Goal: Information Seeking & Learning: Learn about a topic

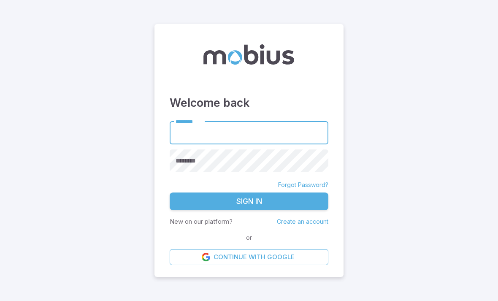
click at [258, 144] on input "********" at bounding box center [249, 132] width 159 height 23
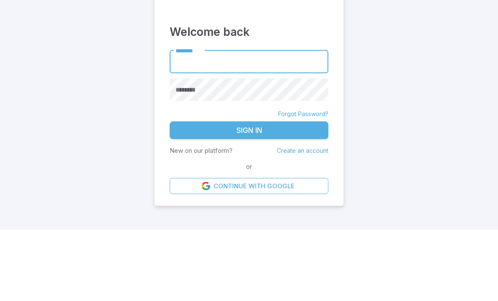
type input "******"
click at [249, 192] on button "Sign In" at bounding box center [249, 201] width 159 height 18
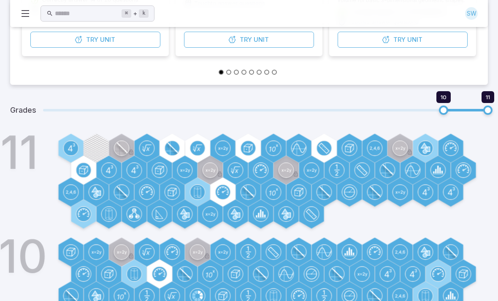
scroll to position [256, 0]
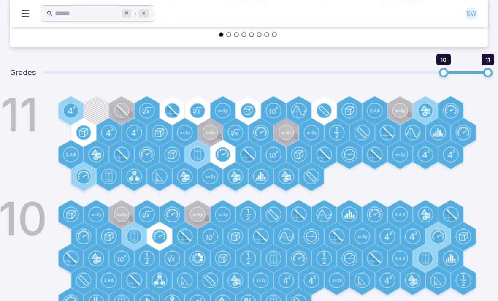
click at [67, 111] on circle at bounding box center [71, 110] width 14 height 14
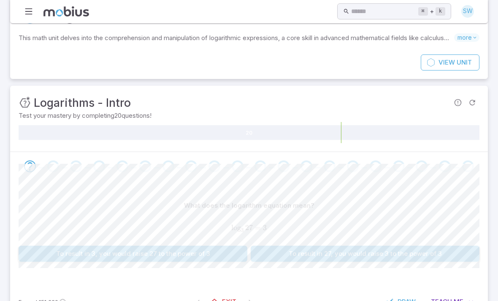
scroll to position [37, 0]
click at [278, 253] on button "To result in 27, you would raise 3 to the power of 3" at bounding box center [365, 254] width 229 height 16
click at [281, 254] on button "What number would you raise 64 by to result in 8?" at bounding box center [365, 254] width 229 height 16
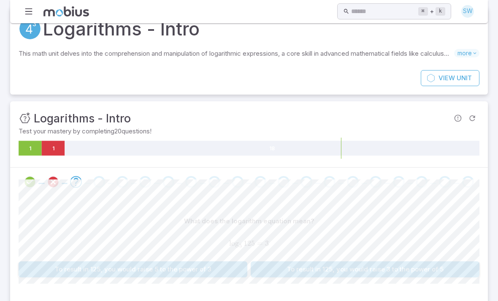
scroll to position [38, 0]
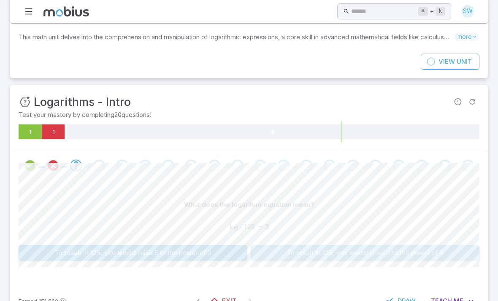
click at [293, 245] on button "To result in 125, you would raise 3 to the power of 5" at bounding box center [365, 253] width 229 height 16
click at [229, 251] on button "To result in 16, you would raise 2 to the power of 4" at bounding box center [133, 253] width 229 height 16
click at [227, 251] on button "What number would you raise 6 by to result in 216?" at bounding box center [133, 253] width 229 height 16
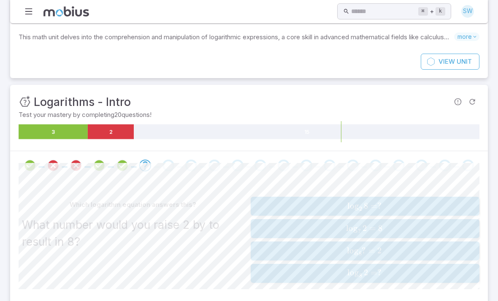
click at [394, 206] on span "lo g 2 ​ 8 = ?" at bounding box center [364, 206] width 211 height 10
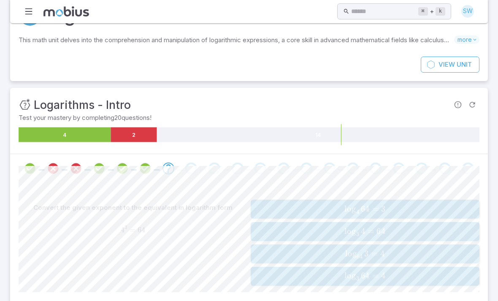
scroll to position [60, 0]
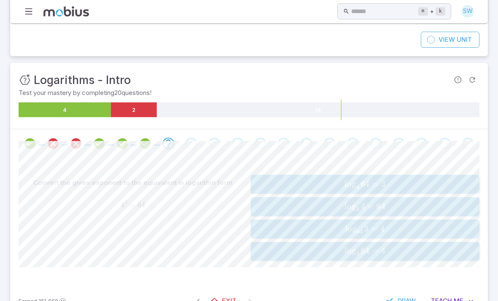
click at [380, 247] on span "lo g 3 ​ 64 =" at bounding box center [362, 251] width 37 height 10
click at [168, 142] on icon "Review your answer" at bounding box center [168, 143] width 13 height 13
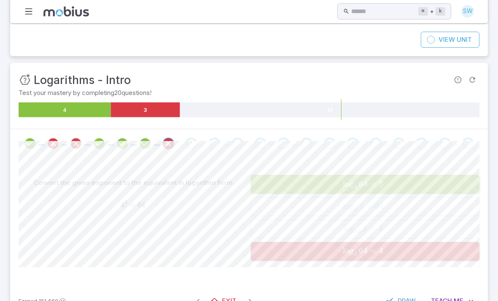
click at [194, 143] on div "Go to the next question" at bounding box center [191, 144] width 12 height 12
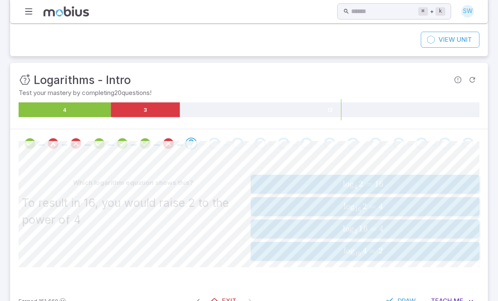
click at [169, 144] on icon "Review your answer" at bounding box center [168, 143] width 13 height 13
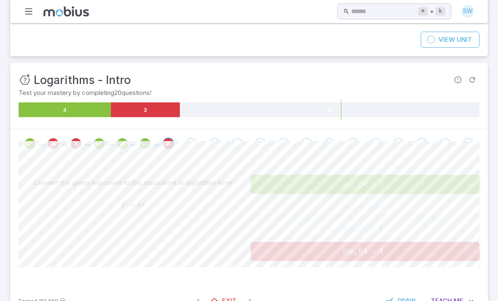
click at [193, 147] on div "Go to the next question" at bounding box center [191, 144] width 12 height 12
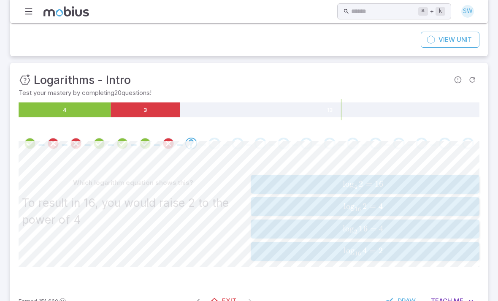
click at [327, 227] on span "lo g 2 ​ 16 = 4" at bounding box center [363, 229] width 212 height 10
click at [451, 299] on span "Teach" at bounding box center [441, 300] width 21 height 9
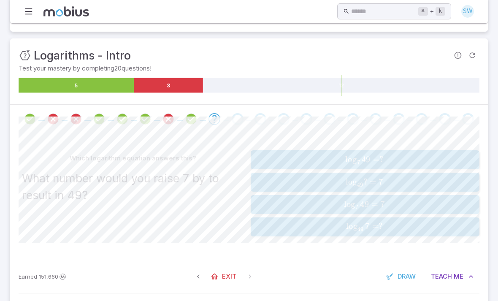
scroll to position [82, 0]
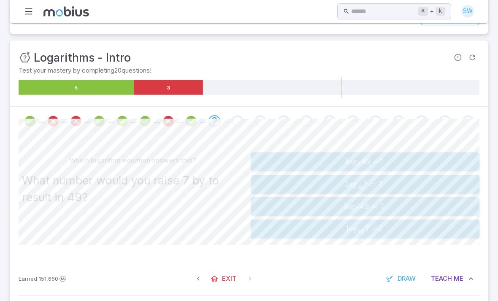
click at [394, 159] on span "lo g 7 ​ 49 = ?" at bounding box center [364, 162] width 211 height 10
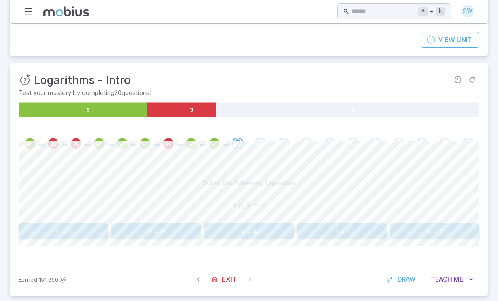
scroll to position [38, 0]
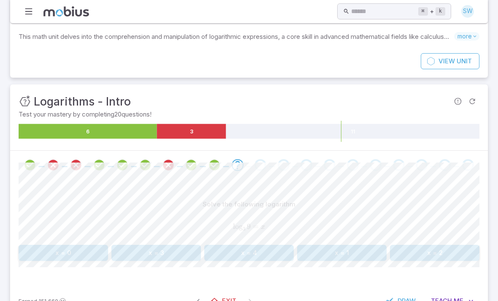
click at [190, 252] on button "x = 3" at bounding box center [155, 253] width 89 height 16
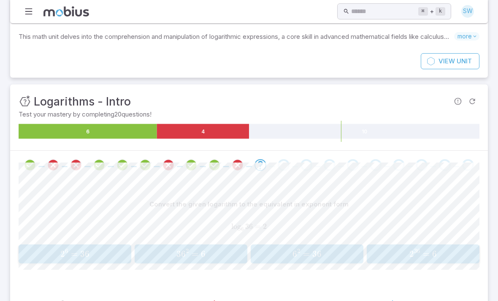
click at [307, 248] on span "=" at bounding box center [306, 253] width 7 height 11
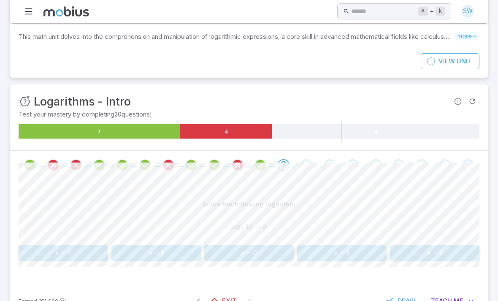
click at [416, 254] on button "x = 2" at bounding box center [434, 253] width 89 height 16
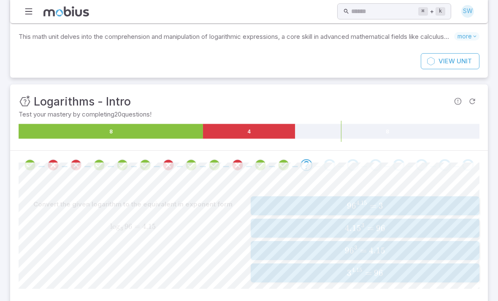
click at [399, 223] on span "4.1 5 3 = 96" at bounding box center [364, 228] width 223 height 11
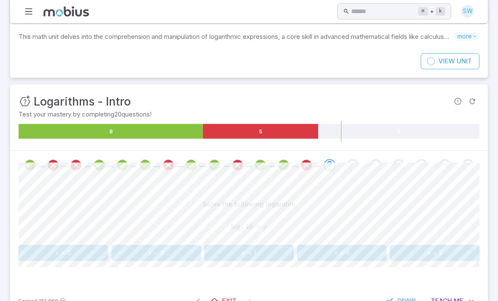
click at [431, 250] on button "x = 2" at bounding box center [434, 253] width 89 height 16
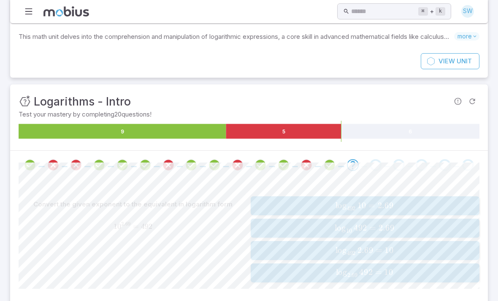
click at [381, 220] on button "log ⁡ 10 492 = 2.69 \log _{10} 492 = 2.69 lo g 10 ​ 492 = 2.69" at bounding box center [365, 228] width 229 height 19
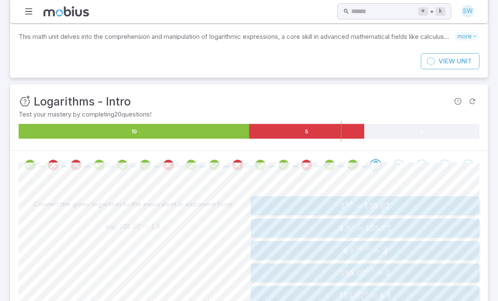
click at [413, 225] on span "4. 8 3 = 195.07" at bounding box center [364, 228] width 223 height 11
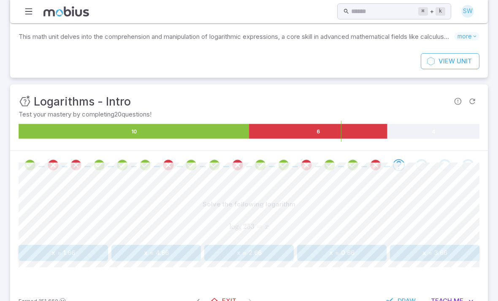
click at [278, 240] on div "Solve the following logarithm log ⁡ 8 253 = x \log _{8} 253 = x lo g 8 ​ 253 = …" at bounding box center [249, 228] width 461 height 65
click at [277, 240] on div "Solve the following logarithm log ⁡ 8 253 = x \log _{8} 253 = x lo g 8 ​ 253 = x" at bounding box center [249, 218] width 461 height 45
click at [274, 255] on button "x = 2.66" at bounding box center [248, 253] width 89 height 16
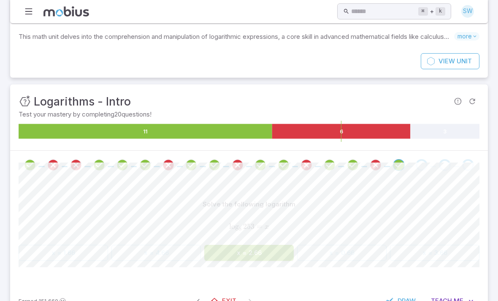
scroll to position [38, 0]
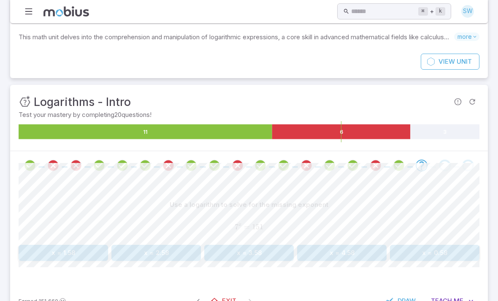
click at [345, 257] on button "x = 4.58" at bounding box center [341, 253] width 89 height 16
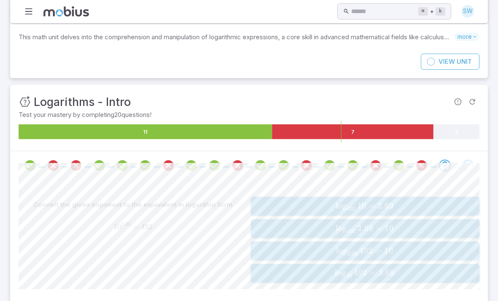
click at [352, 272] on span "10" at bounding box center [349, 275] width 6 height 7
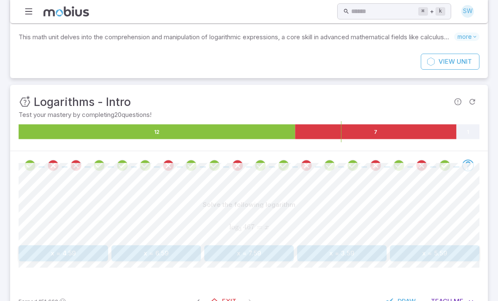
click at [355, 252] on button "x = 3.59" at bounding box center [341, 253] width 89 height 16
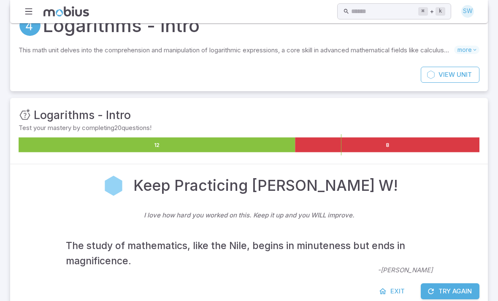
scroll to position [16, 0]
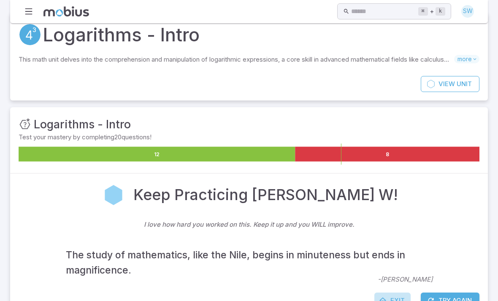
click at [385, 298] on icon at bounding box center [382, 300] width 8 height 8
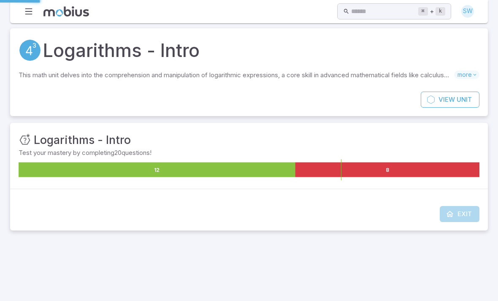
scroll to position [0, 0]
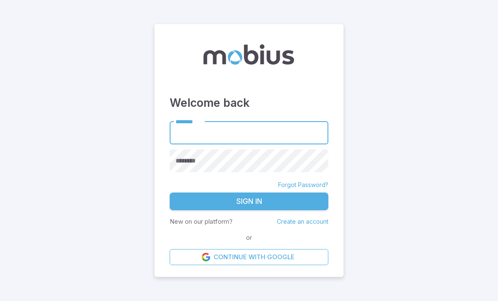
click at [290, 144] on input "********" at bounding box center [249, 132] width 159 height 23
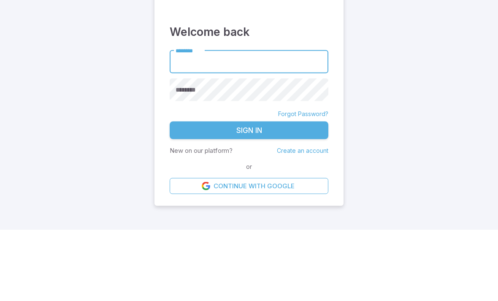
type input "******"
click at [249, 192] on button "Sign In" at bounding box center [249, 201] width 159 height 18
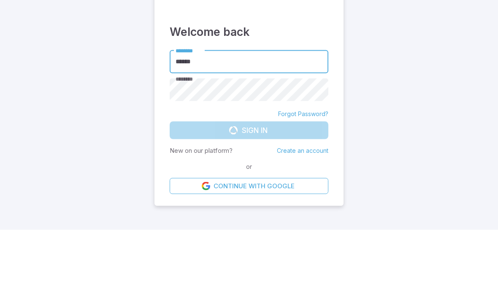
scroll to position [27, 0]
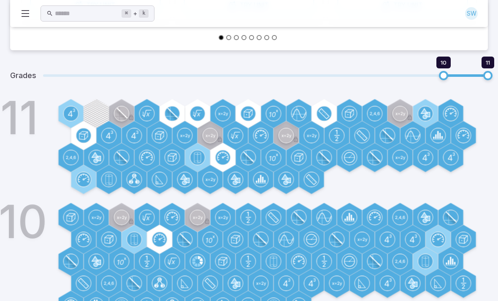
scroll to position [256, 0]
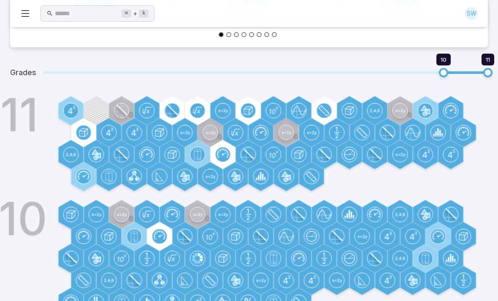
click at [70, 117] on circle at bounding box center [71, 110] width 14 height 14
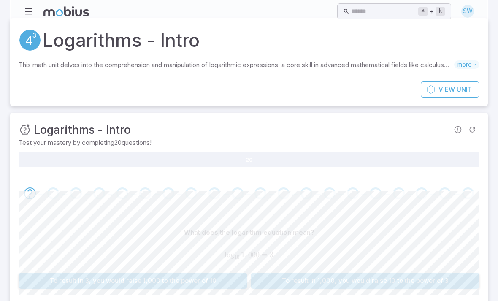
scroll to position [38, 0]
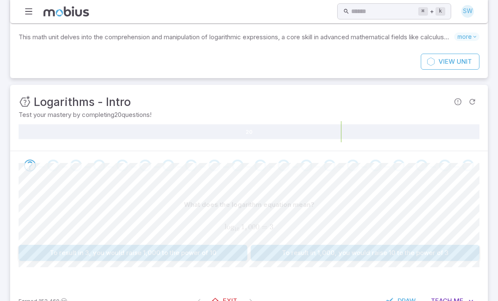
click at [431, 273] on div "What does the logarithm equation mean? log ⁡ 10 1 , 000 = 3 \log _{10} 1,000 = …" at bounding box center [249, 232] width 461 height 105
click at [434, 249] on button "To result in 1,000, you would raise 10 to the power of 3" at bounding box center [365, 253] width 229 height 16
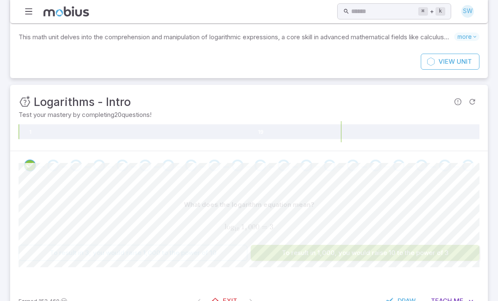
scroll to position [36, 0]
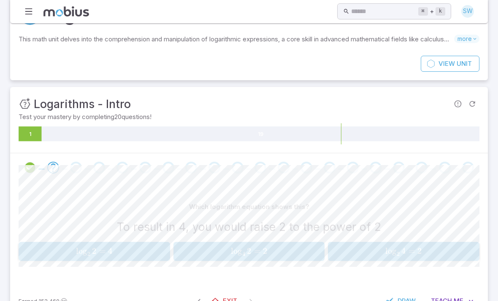
click at [417, 246] on span "lo g 2 ​ 4 =" at bounding box center [401, 251] width 32 height 10
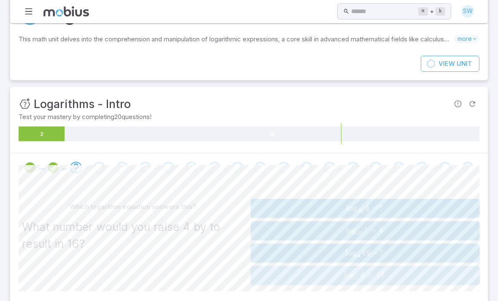
click at [398, 273] on span "lo g ? ​ 4 = 16" at bounding box center [364, 275] width 211 height 10
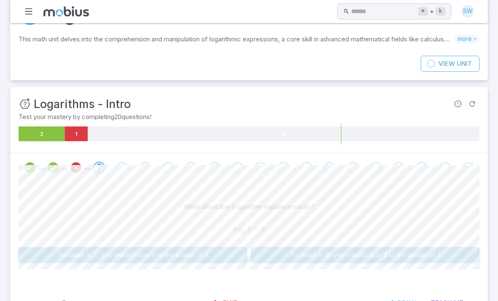
click at [408, 255] on button "To result in 9, you would raise 3 to the power of 2" at bounding box center [365, 255] width 229 height 16
click at [52, 259] on button "What number would you raise 3 by to result in 27?" at bounding box center [133, 255] width 229 height 16
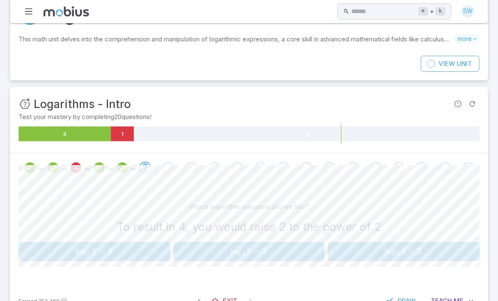
click at [412, 242] on button "log ⁡ 2 4 = 2 \log _{2} 4 = 2 lo g 2 ​ 4 = 2" at bounding box center [403, 251] width 151 height 19
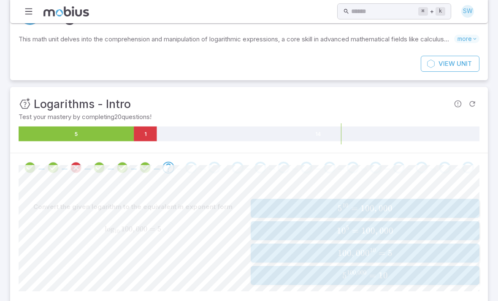
click at [419, 204] on span "5 10 = 100 , 000" at bounding box center [364, 208] width 223 height 11
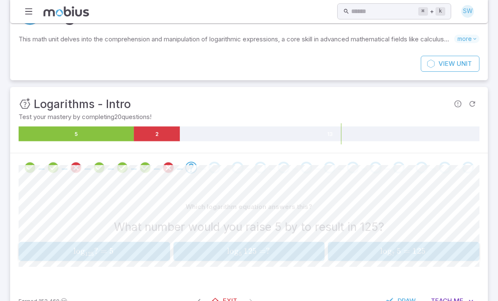
click at [173, 167] on icon "Review your answer" at bounding box center [168, 167] width 13 height 13
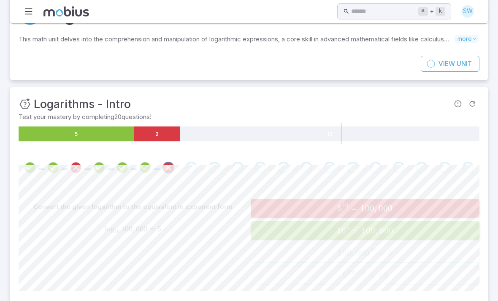
click at [32, 162] on icon "Review your answer" at bounding box center [30, 167] width 13 height 13
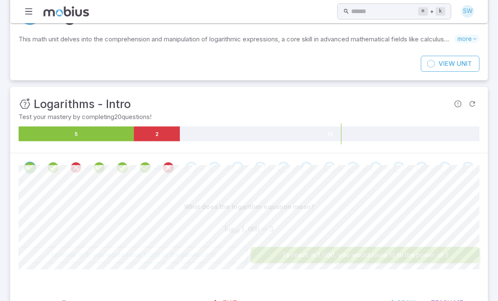
click at [54, 166] on icon "Review your answer" at bounding box center [53, 167] width 13 height 13
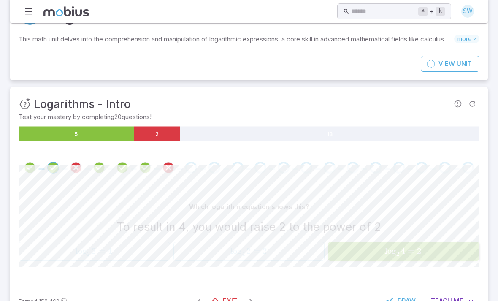
click at [73, 167] on icon "Review your answer" at bounding box center [76, 167] width 13 height 13
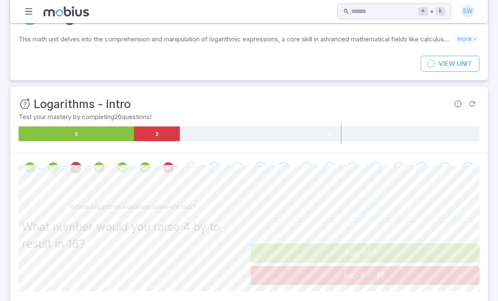
click at [385, 253] on span "lo g 4 ​ 16 = ?" at bounding box center [364, 253] width 211 height 10
click at [370, 252] on span "16" at bounding box center [365, 253] width 9 height 10
click at [164, 169] on icon "Review your answer" at bounding box center [168, 167] width 13 height 13
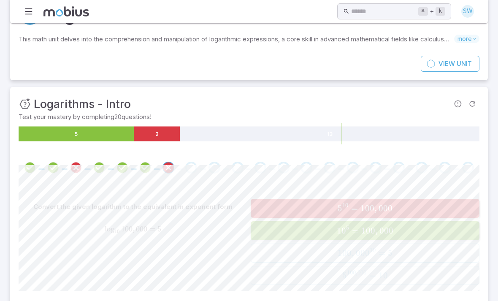
click at [74, 164] on icon "Review your answer" at bounding box center [76, 167] width 13 height 13
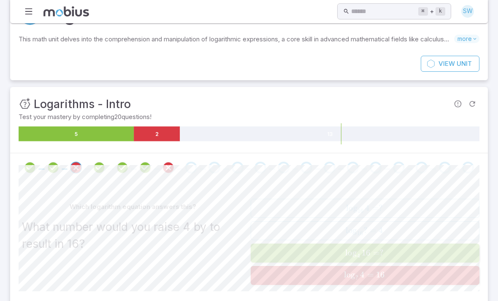
click at [195, 162] on span at bounding box center [191, 168] width 12 height 12
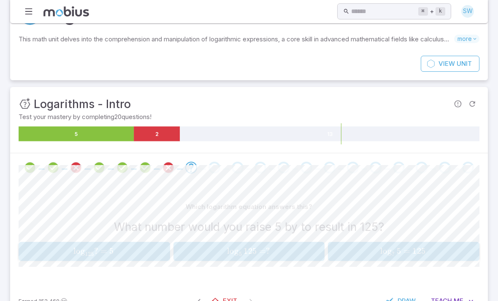
click at [112, 238] on div "Which logarithm equation answers this? What number would you raise 5 by to resu…" at bounding box center [249, 230] width 461 height 62
click at [276, 242] on button "log ⁡ 5 125 = ? \log _{5} 125 = ? lo g 5 ​ 125 = ?" at bounding box center [248, 251] width 151 height 19
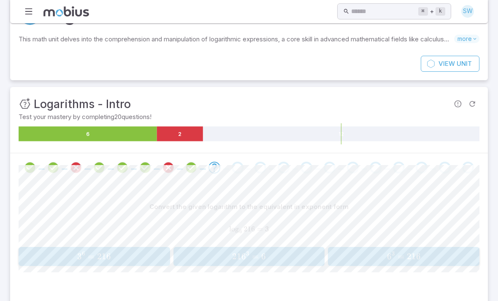
click at [375, 256] on span "6 3 = 216" at bounding box center [404, 256] width 146 height 11
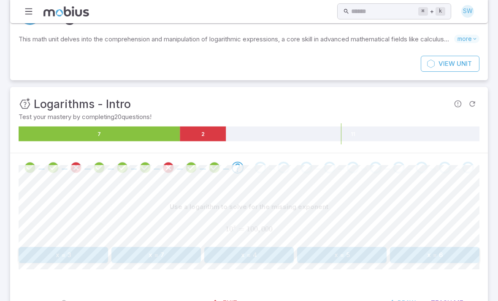
click at [73, 248] on button "x = 3" at bounding box center [63, 255] width 89 height 16
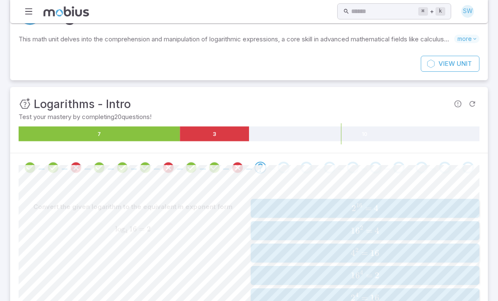
click at [124, 290] on div "Convert the given logarithm to the equivalent in exponent form log ⁡ 4 16 = 2 \…" at bounding box center [133, 253] width 229 height 108
click at [378, 257] on div "4 2 = 16 4^{2} = 16 4 2 = 16" at bounding box center [364, 253] width 223 height 12
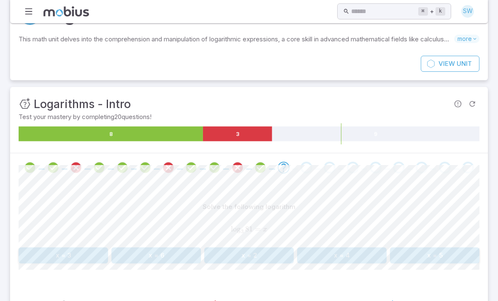
click at [340, 256] on button "x = 4" at bounding box center [341, 255] width 89 height 16
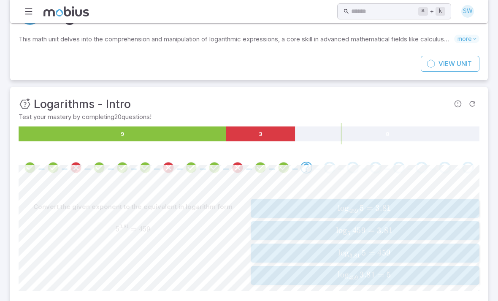
click at [411, 225] on span "lo g 5 ​ 459 = 3.81" at bounding box center [364, 230] width 211 height 10
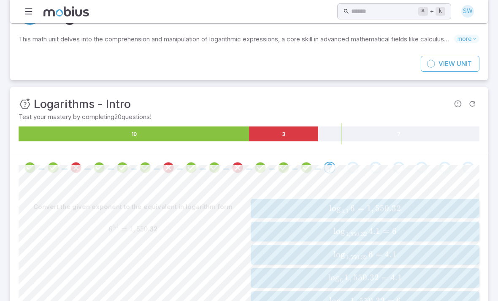
click at [397, 274] on span "4.1" at bounding box center [396, 277] width 12 height 11
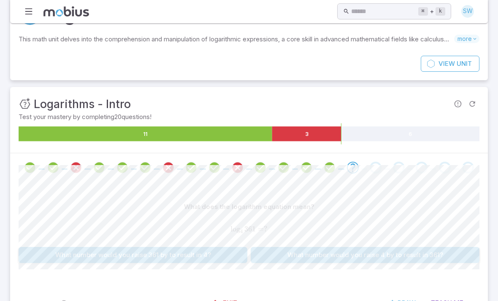
click at [417, 247] on button "What number would you raise 4 by to result in 361?" at bounding box center [365, 255] width 229 height 16
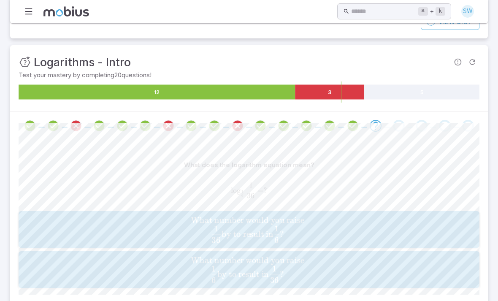
scroll to position [78, 0]
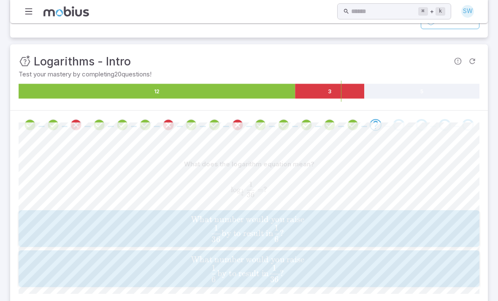
click at [406, 261] on span "What number would you raise 6 1 ​ by to result in 36 1 ​ ?" at bounding box center [247, 267] width 434 height 27
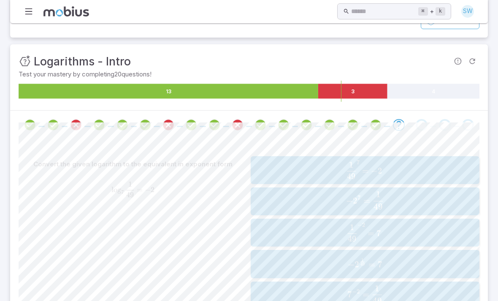
click at [402, 292] on span "7 − 2 = 49 1 ​" at bounding box center [364, 294] width 223 height 18
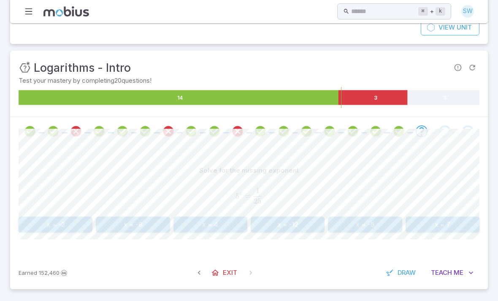
scroll to position [44, 0]
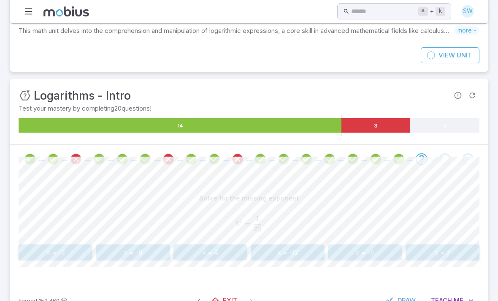
click at [432, 247] on button "x = 7" at bounding box center [442, 252] width 74 height 16
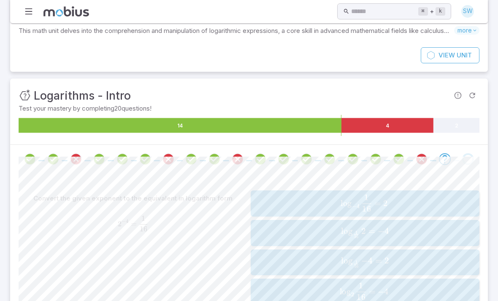
click at [422, 254] on div "log ⁡ 1 16 − 4 = 2 \log _{\frac{1}{16}} -4 = 2 lo g 16 1 ​ ​ − 4 = 2" at bounding box center [364, 262] width 223 height 19
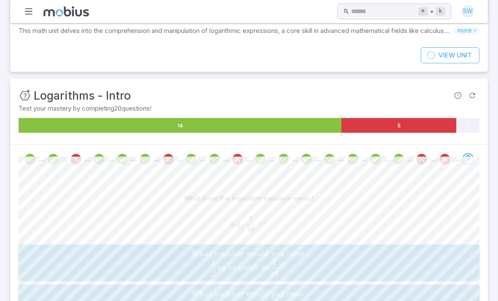
click at [416, 274] on span "What number would you raise 2 1 ​ by to result in 16 1 ​ ?" at bounding box center [247, 261] width 434 height 27
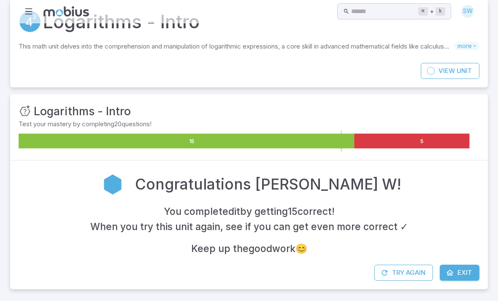
scroll to position [0, 0]
